Goal: Task Accomplishment & Management: Complete application form

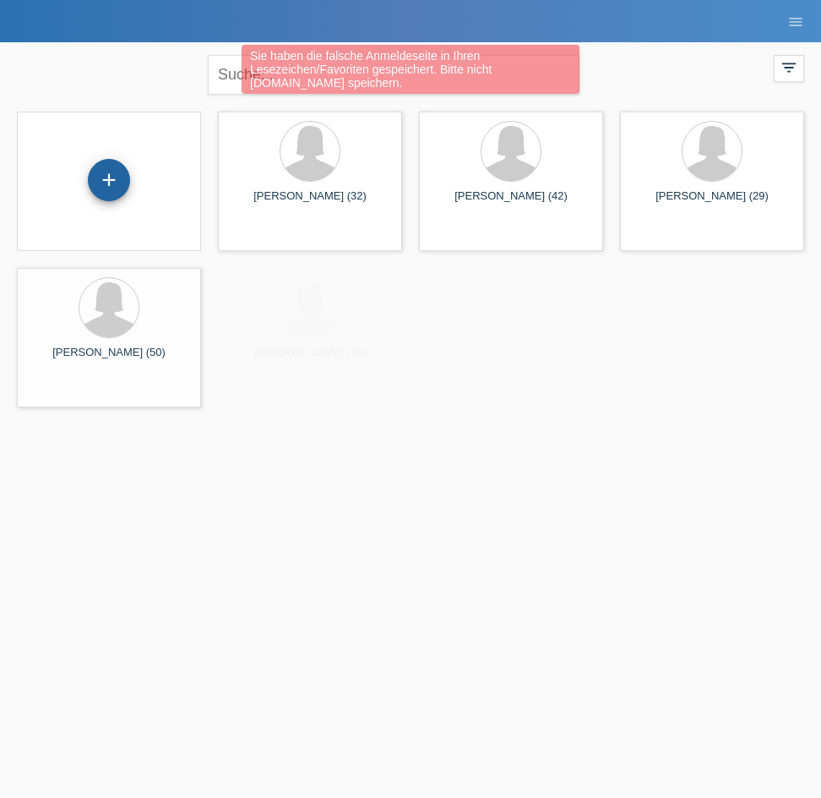
click at [120, 185] on div "+" at bounding box center [109, 180] width 41 height 29
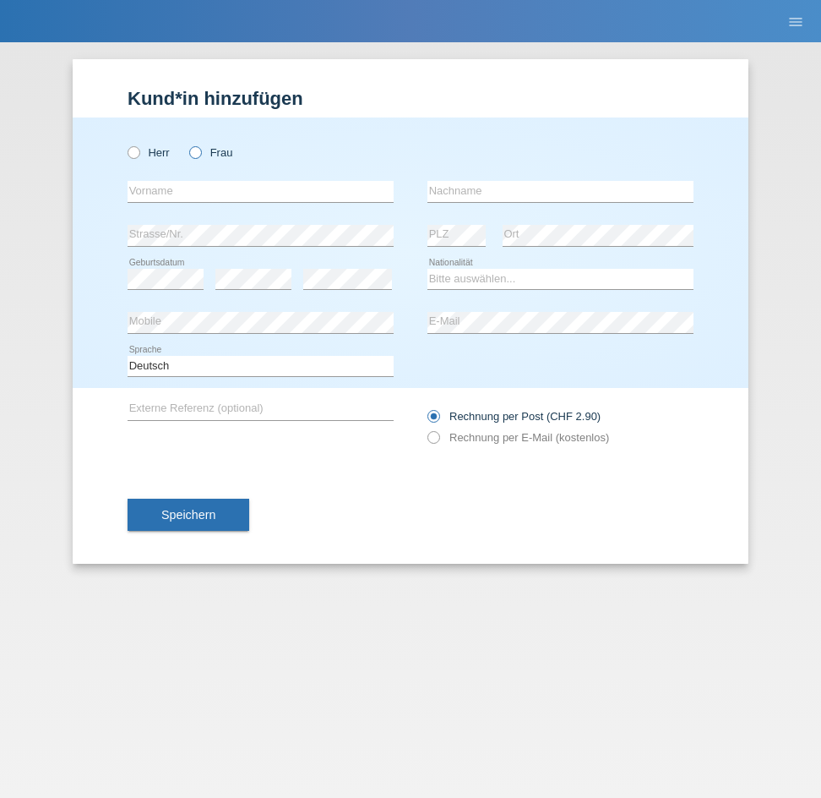
click at [201, 158] on label "Frau" at bounding box center [210, 152] width 43 height 13
click at [200, 157] on input "Frau" at bounding box center [194, 151] width 11 height 11
radio input "true"
click at [191, 183] on input "text" at bounding box center [261, 191] width 266 height 21
type input "Stefanie"
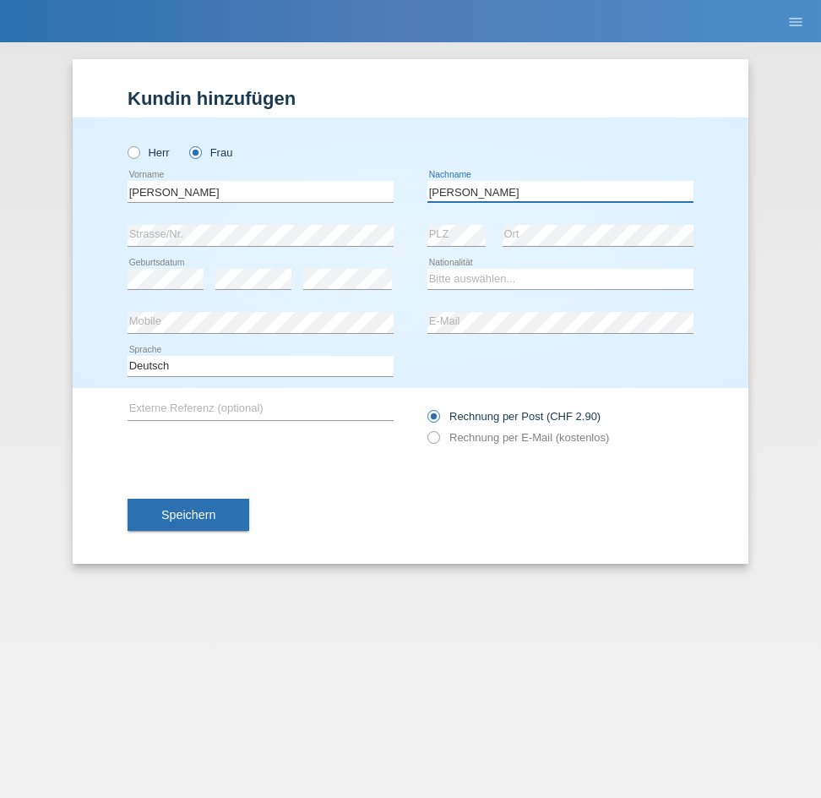
type input "Känel"
click at [464, 281] on select "Bitte auswählen... Schweiz Deutschland Liechtenstein Österreich ------------ Af…" at bounding box center [560, 279] width 266 height 20
select select "CH"
click at [427, 269] on select "Bitte auswählen... Schweiz Deutschland Liechtenstein Österreich ------------ Af…" at bounding box center [560, 279] width 266 height 20
click at [324, 307] on div "error Mobile" at bounding box center [261, 323] width 266 height 44
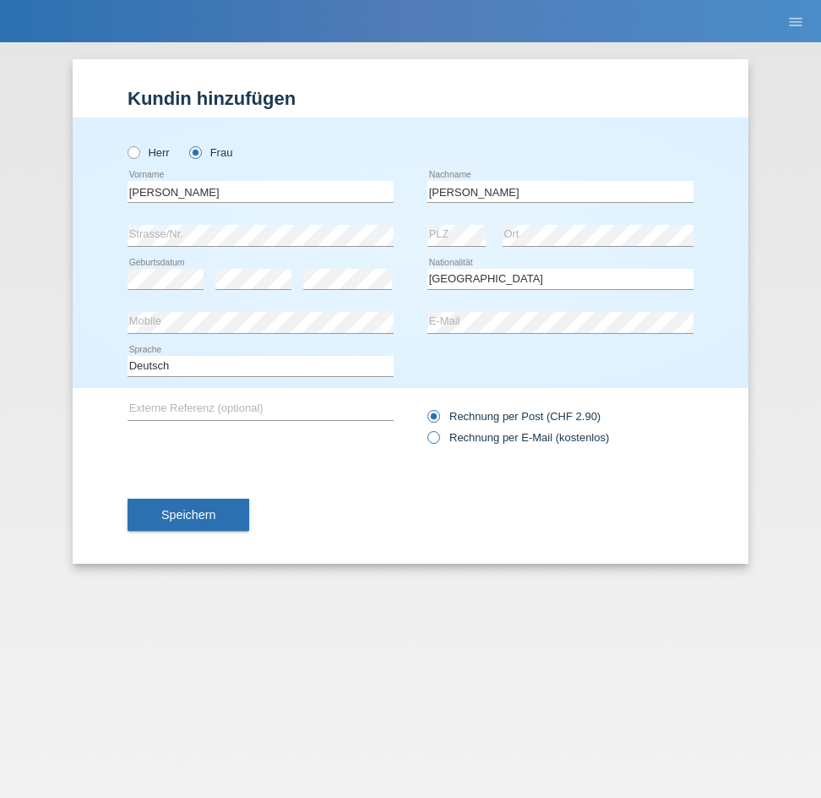
click at [442, 436] on label "Rechnung per E-Mail (kostenlos)" at bounding box center [518, 437] width 182 height 13
click at [438, 436] on input "Rechnung per E-Mail (kostenlos)" at bounding box center [432, 441] width 11 height 21
radio input "true"
click at [230, 509] on button "Speichern" at bounding box center [189, 514] width 122 height 32
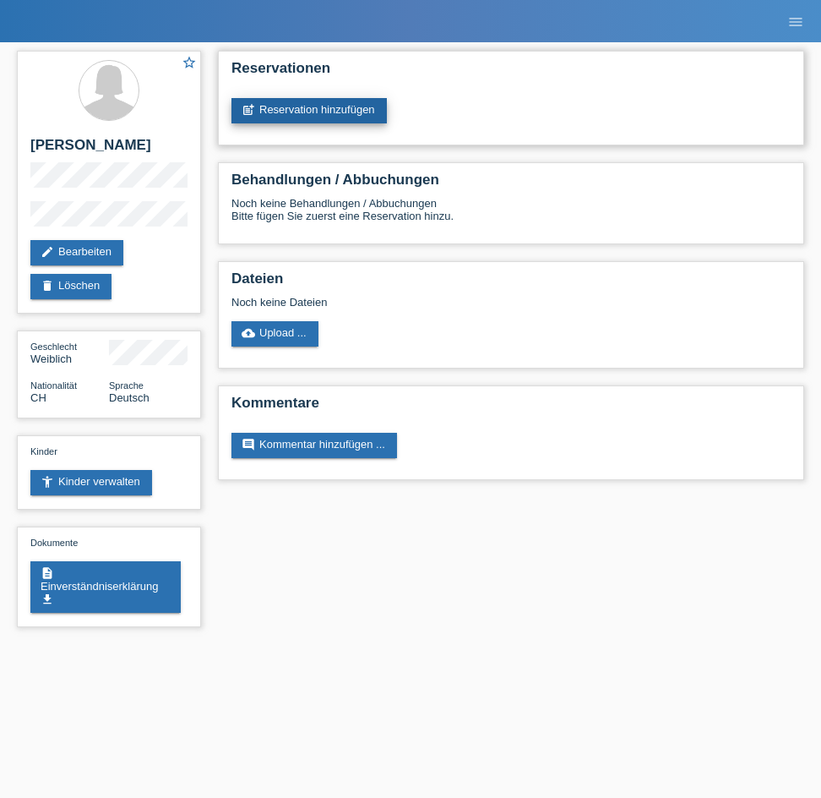
click at [326, 115] on link "post_add Reservation hinzufügen" at bounding box center [308, 110] width 155 height 25
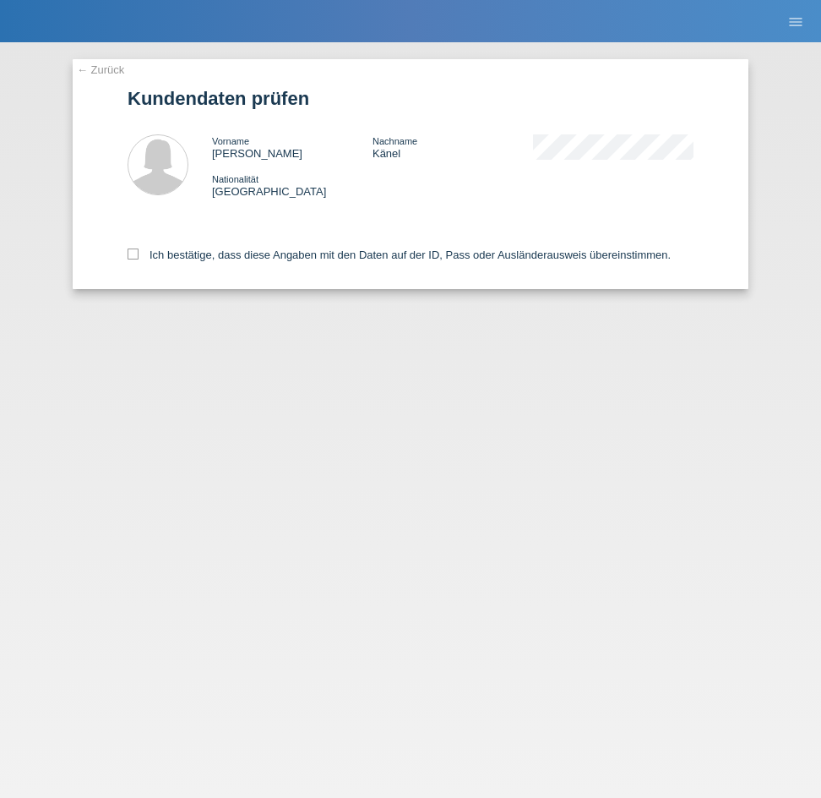
click at [123, 247] on div "← Zurück Kundendaten prüfen Vorname [PERSON_NAME] Nachname [PERSON_NAME] Nation…" at bounding box center [411, 174] width 676 height 230
drag, startPoint x: 128, startPoint y: 248, endPoint x: 172, endPoint y: 280, distance: 53.9
click at [129, 248] on icon at bounding box center [133, 253] width 11 height 11
click at [129, 248] on input "Ich bestätige, dass diese Angaben mit den Daten auf der ID, Pass oder Ausländer…" at bounding box center [133, 253] width 11 height 11
checkbox input "true"
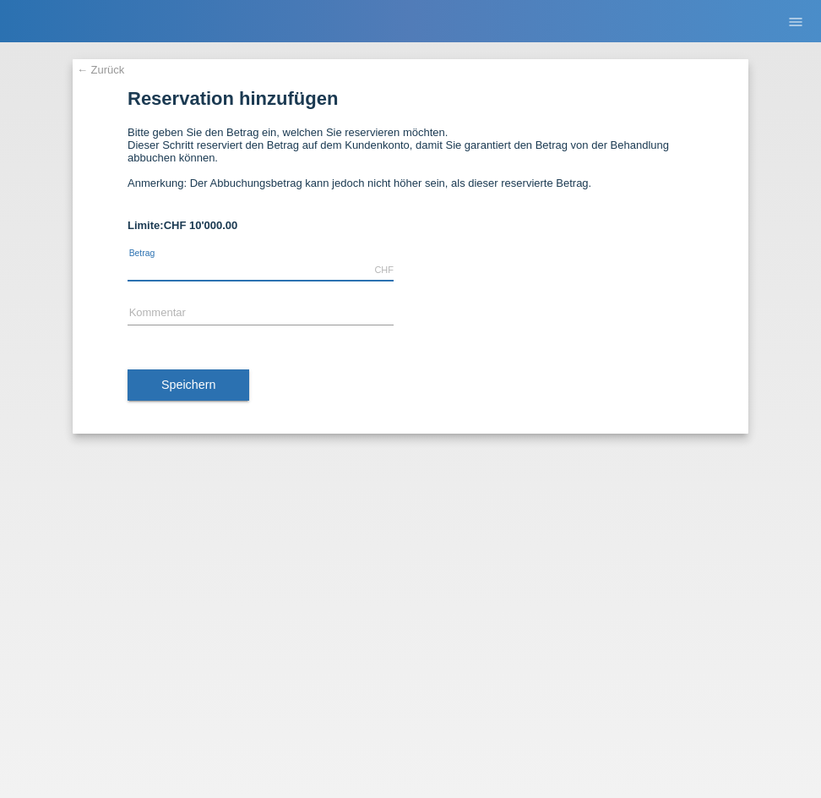
click at [213, 262] on input "text" at bounding box center [261, 269] width 266 height 21
click at [118, 57] on div "← Zurück Reservation hinzufügen Bitte geben Sie den Betrag ein, welchen Sie res…" at bounding box center [410, 419] width 821 height 755
click at [117, 79] on div "← Zurück Reservation hinzufügen Bitte geben Sie den Betrag ein, welchen Sie res…" at bounding box center [411, 246] width 676 height 374
click at [116, 63] on div "← Zurück Reservation hinzufügen Bitte geben Sie den Betrag ein, welchen Sie res…" at bounding box center [411, 246] width 676 height 374
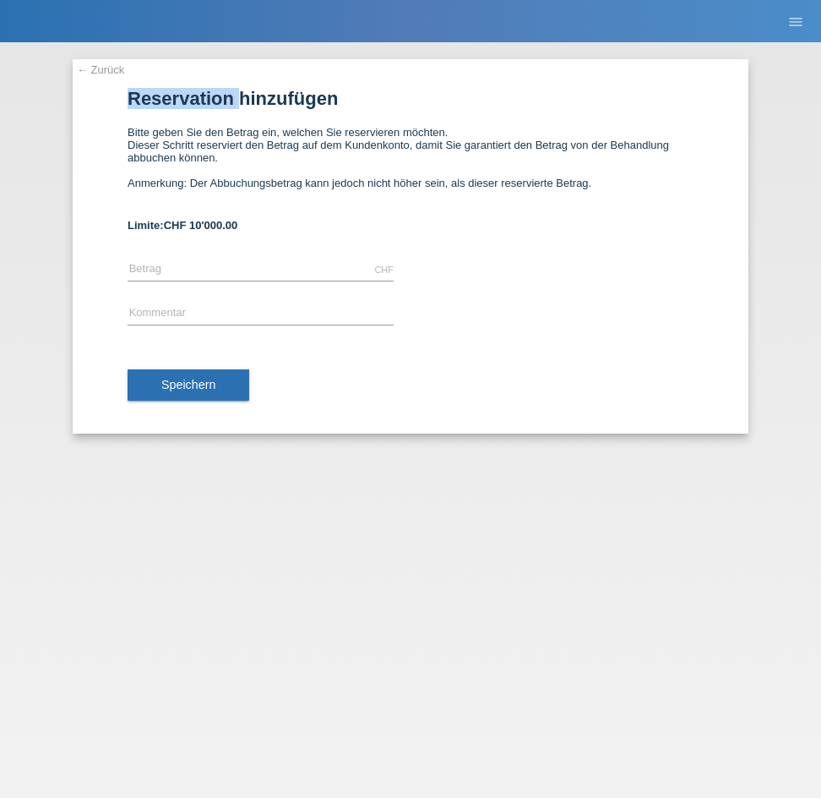
click at [117, 65] on link "← Zurück" at bounding box center [100, 69] width 47 height 13
